Goal: Find specific page/section: Find specific page/section

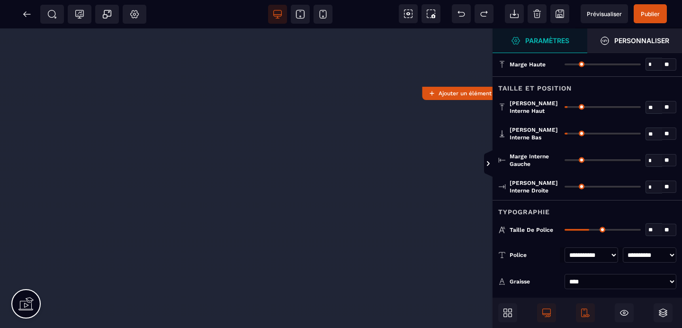
select select "***"
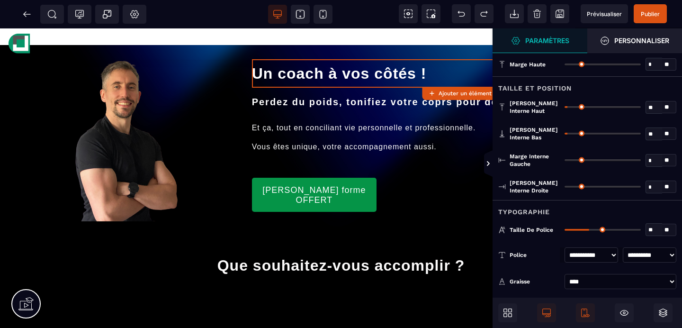
scroll to position [14, 0]
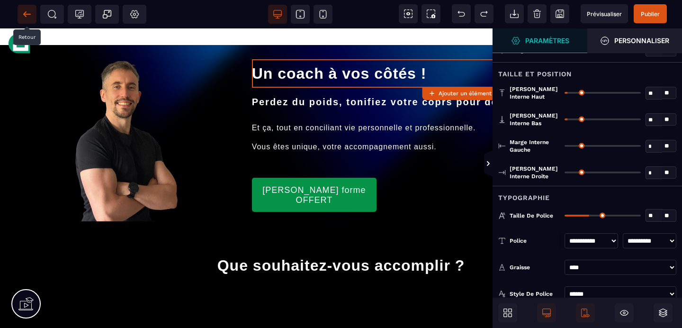
click at [29, 18] on icon at bounding box center [26, 13] width 9 height 9
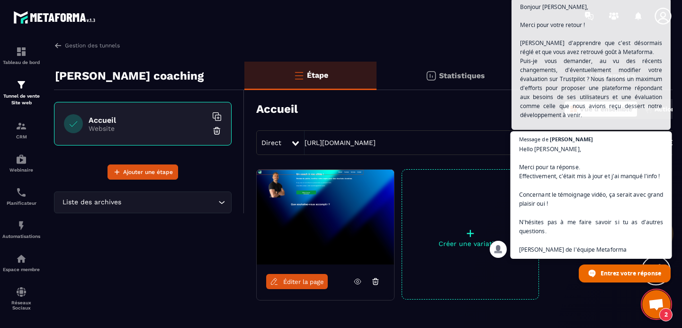
click at [601, 211] on span "Hello [PERSON_NAME], Merci pour ta réponse. Effectivement, c'était mis à jour e…" at bounding box center [591, 198] width 144 height 109
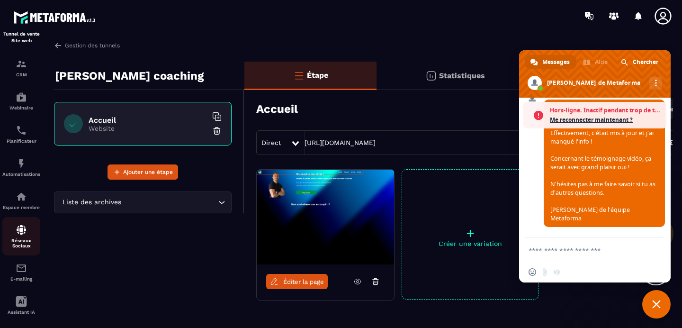
scroll to position [110, 0]
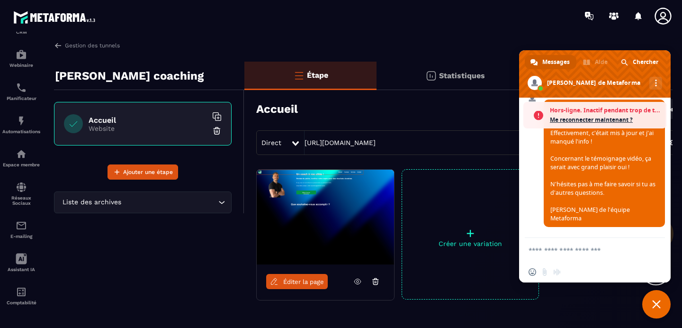
click at [659, 301] on span "Fermer le chat" at bounding box center [656, 304] width 9 height 9
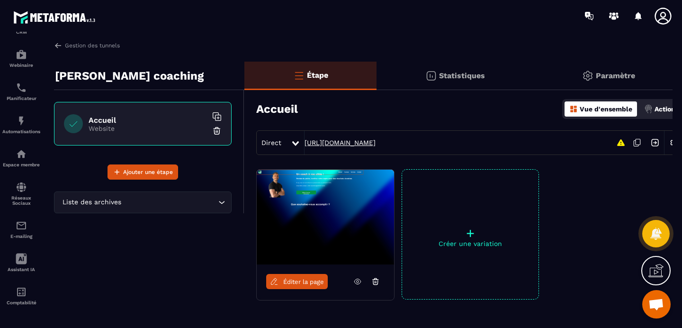
click at [375, 143] on link "[URL][DOMAIN_NAME]" at bounding box center [339, 143] width 71 height 8
click at [56, 47] on img at bounding box center [58, 45] width 9 height 9
